Goal: Transaction & Acquisition: Subscribe to service/newsletter

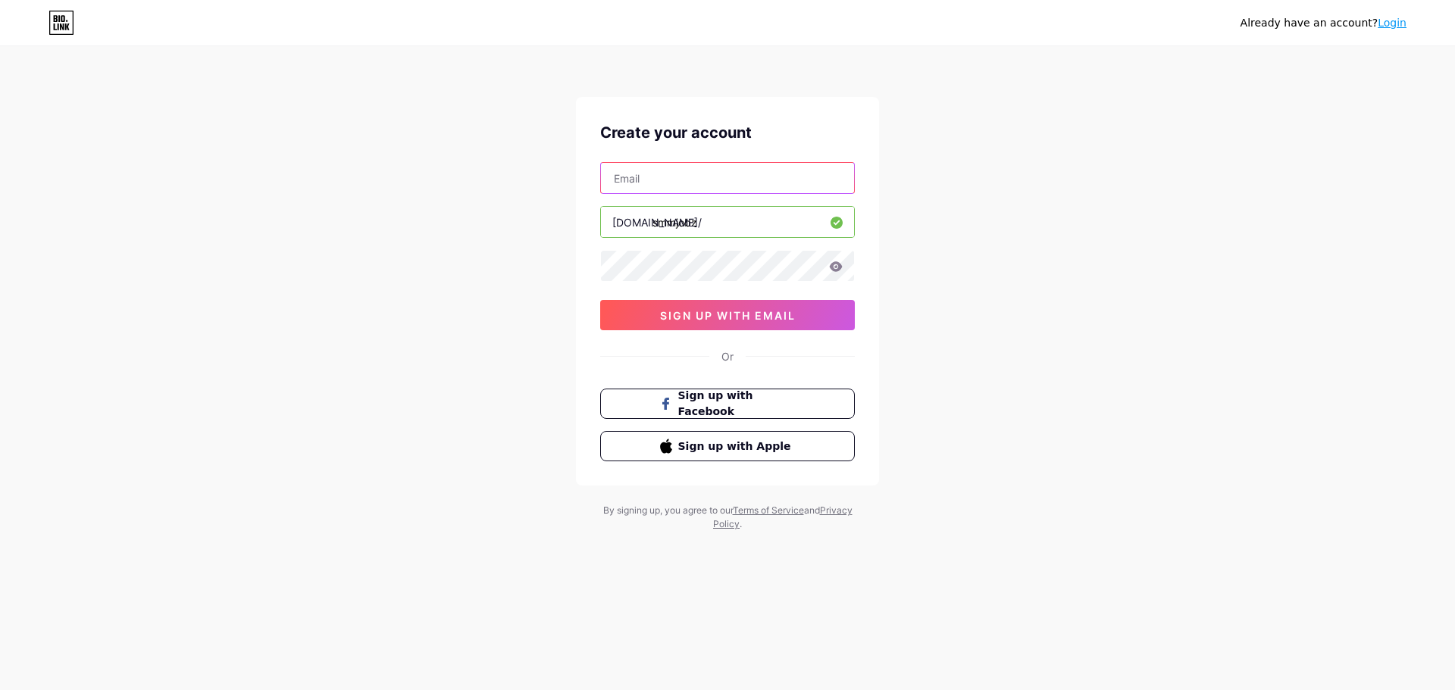
click at [689, 186] on input "text" at bounding box center [727, 178] width 253 height 30
paste input "[EMAIL_ADDRESS][DOMAIN_NAME]"
type input "[EMAIL_ADDRESS][DOMAIN_NAME]"
click at [664, 318] on span "sign up with email" at bounding box center [728, 315] width 136 height 13
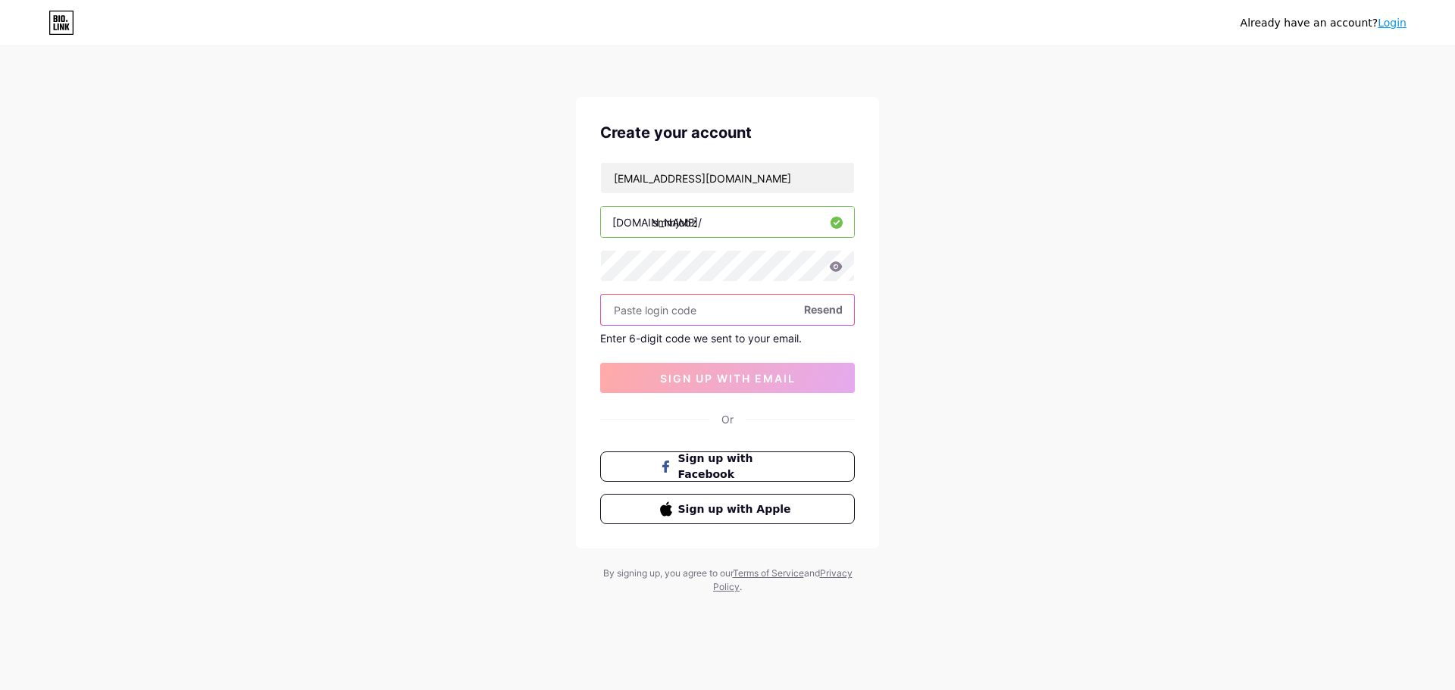
paste input "296486"
type input "296486"
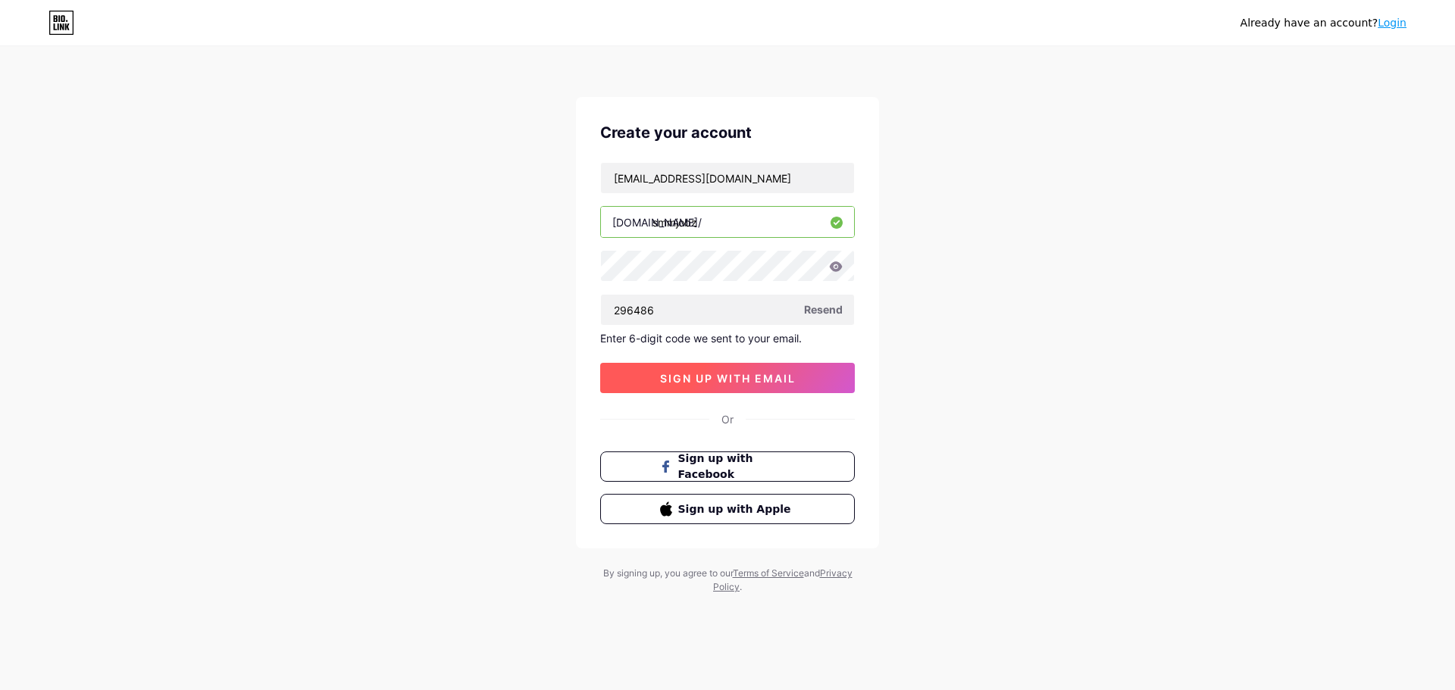
click at [711, 383] on span "sign up with email" at bounding box center [728, 378] width 136 height 13
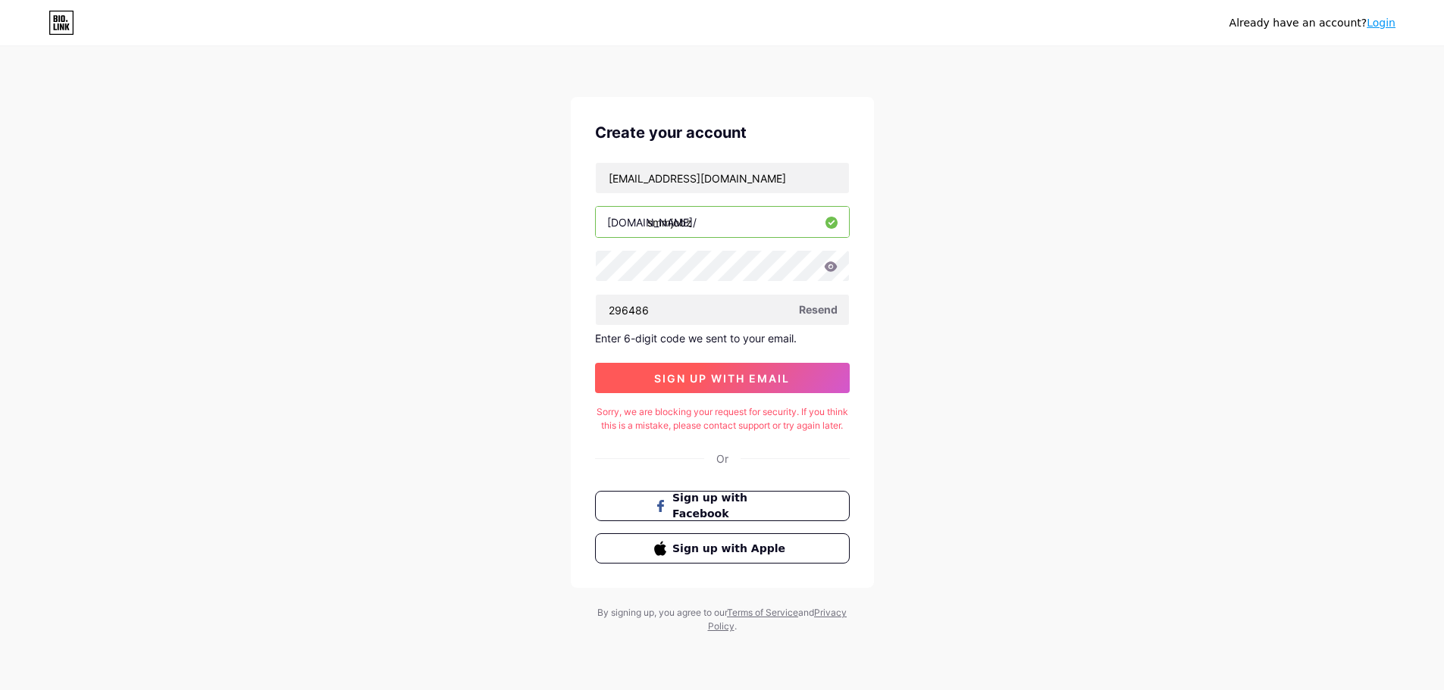
click at [708, 378] on span "sign up with email" at bounding box center [722, 378] width 136 height 13
